Goal: Information Seeking & Learning: Learn about a topic

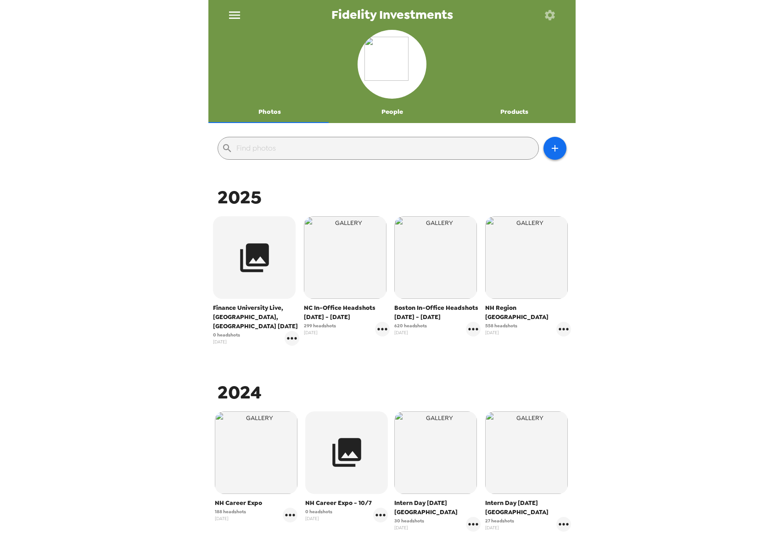
click at [317, 313] on span "NC In-Office Headshots [DATE] - [DATE]" at bounding box center [347, 313] width 86 height 18
click at [320, 309] on span "NC In-Office Headshots [DATE] - [DATE]" at bounding box center [347, 313] width 86 height 18
click at [323, 292] on img "button" at bounding box center [345, 257] width 83 height 83
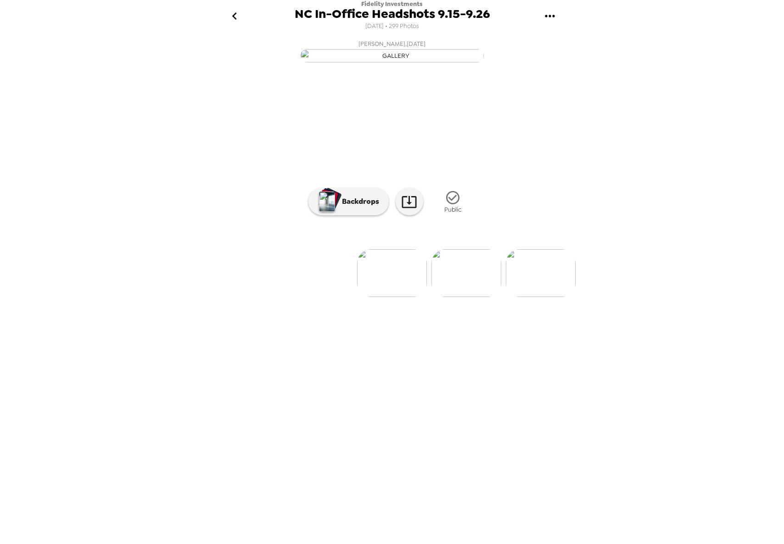
click at [448, 297] on img at bounding box center [467, 273] width 70 height 48
click at [462, 297] on img at bounding box center [467, 273] width 70 height 48
click at [469, 297] on img at bounding box center [467, 273] width 70 height 48
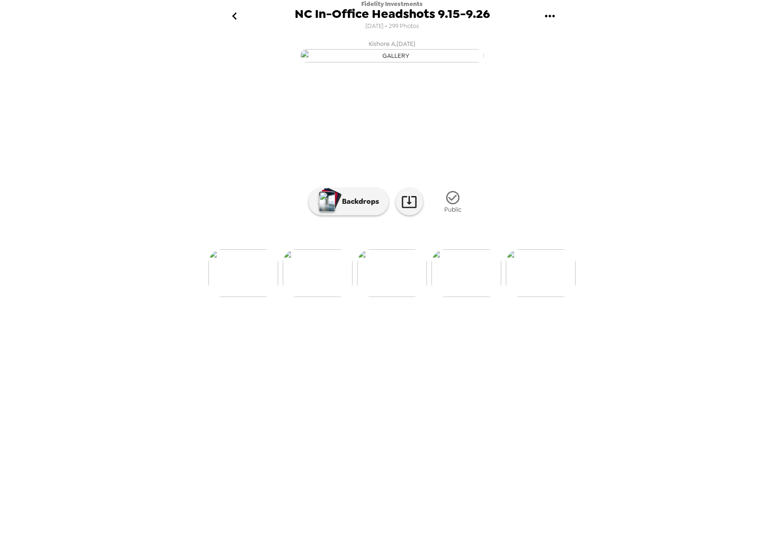
click at [447, 297] on img at bounding box center [467, 273] width 70 height 48
click at [456, 297] on img at bounding box center [467, 273] width 70 height 48
click at [459, 297] on img at bounding box center [467, 273] width 70 height 48
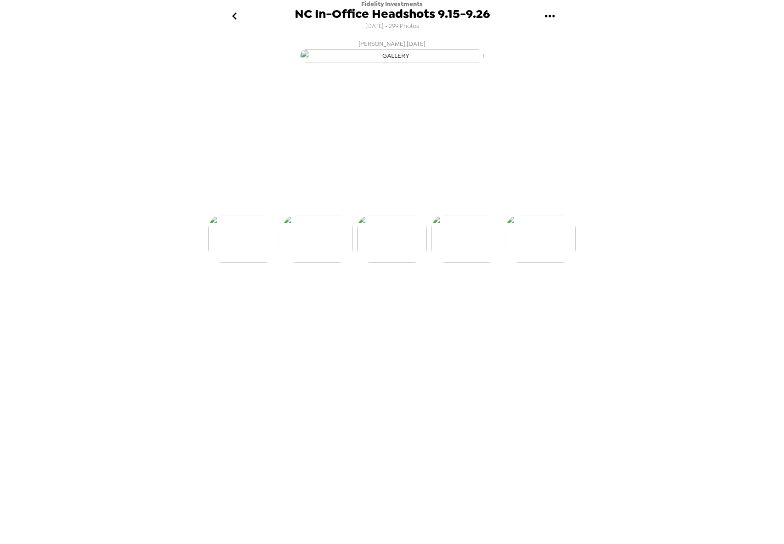
scroll to position [0, 446]
click at [454, 297] on img at bounding box center [467, 273] width 70 height 48
click at [241, 13] on icon "go back" at bounding box center [234, 16] width 15 height 15
